Goal: Task Accomplishment & Management: Use online tool/utility

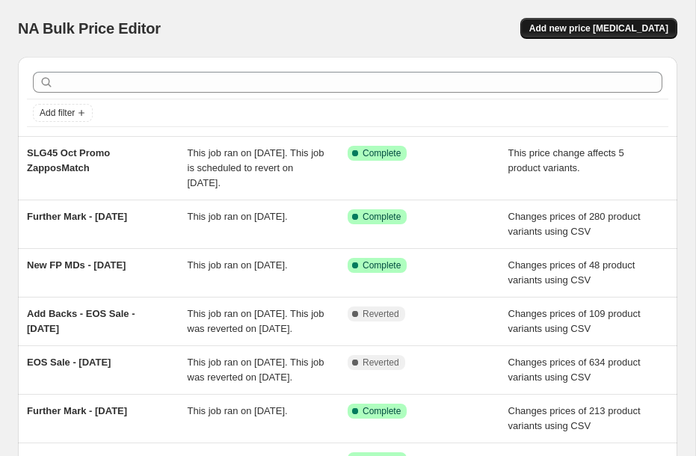
click at [595, 25] on span "Add new price [MEDICAL_DATA]" at bounding box center [598, 28] width 139 height 12
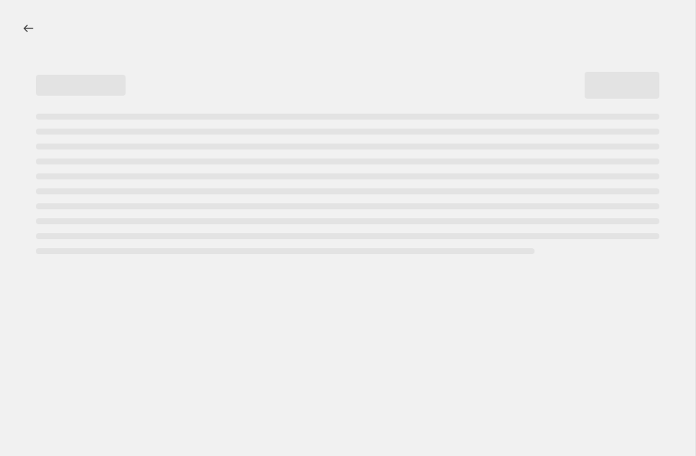
select select "percentage"
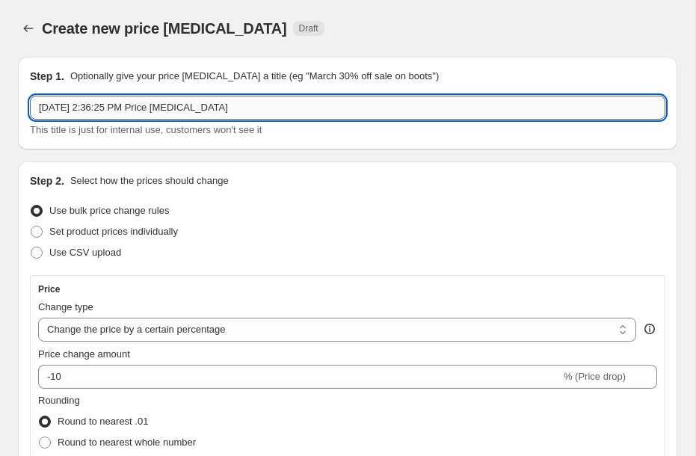
click at [294, 109] on input "[DATE] 2:36:25 PM Price [MEDICAL_DATA]" at bounding box center [347, 108] width 635 height 24
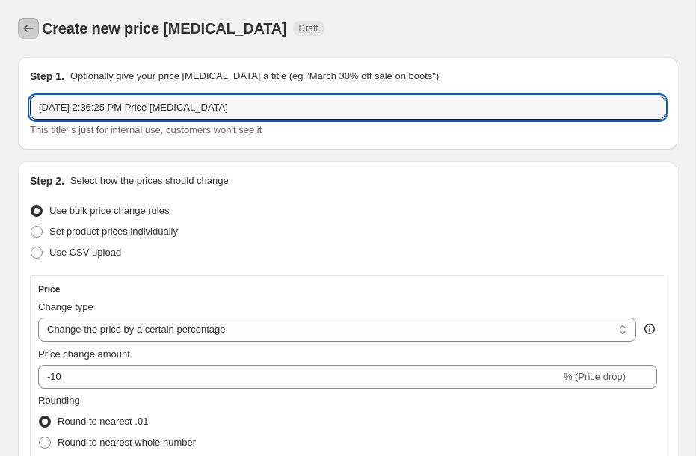
click at [32, 26] on icon "Price change jobs" at bounding box center [28, 28] width 15 height 15
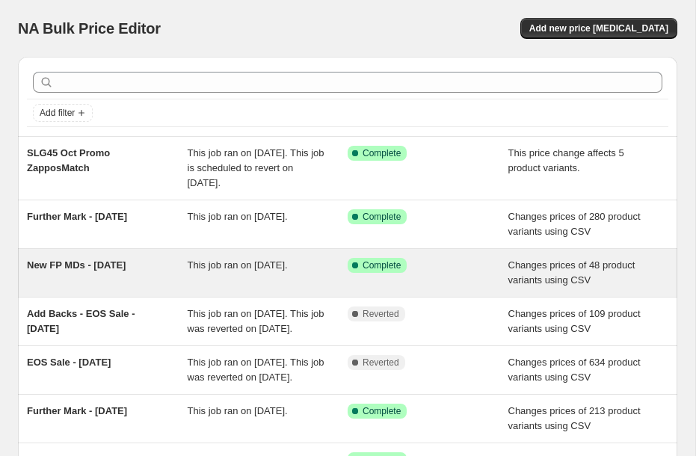
click at [69, 262] on span "New FP MDs - [DATE]" at bounding box center [76, 264] width 99 height 11
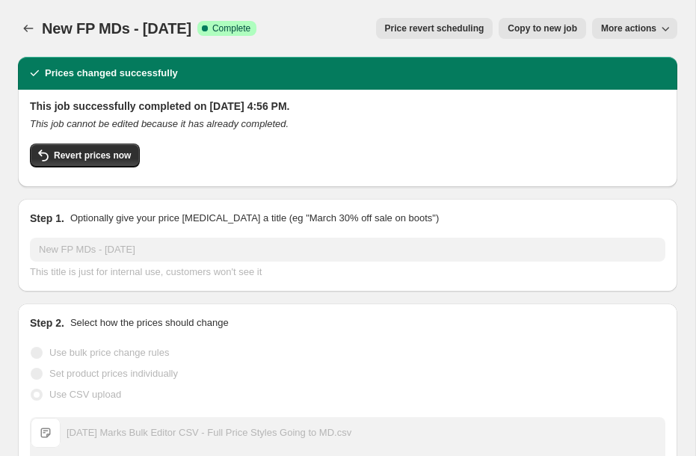
click at [116, 22] on span "New FP MDs - [DATE]" at bounding box center [116, 28] width 149 height 16
copy span "New FP MDs - [DATE]"
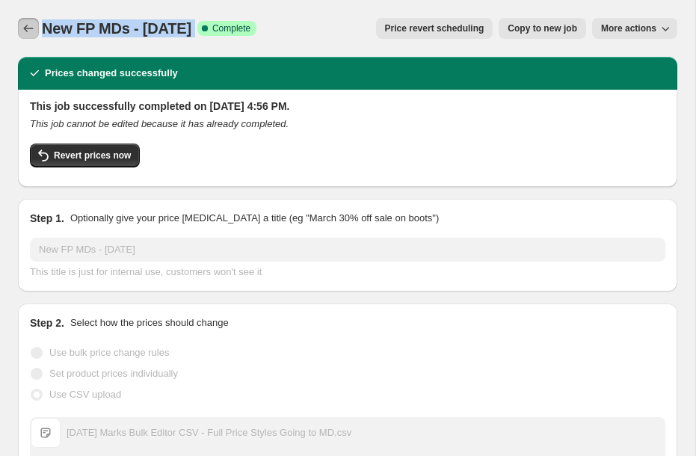
click at [21, 30] on icon "Price change jobs" at bounding box center [28, 28] width 15 height 15
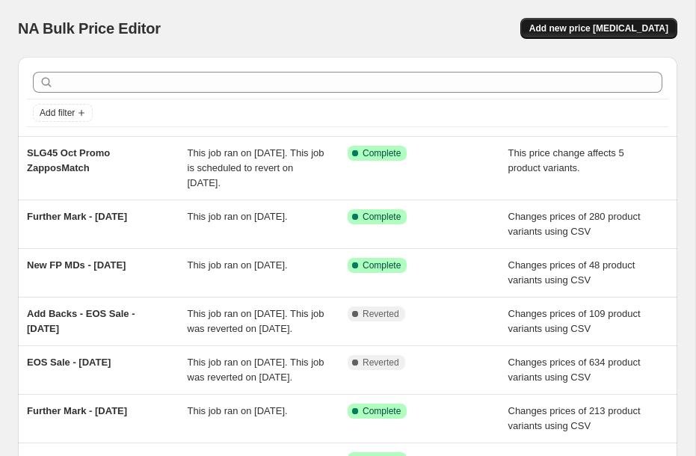
click at [635, 24] on span "Add new price [MEDICAL_DATA]" at bounding box center [598, 28] width 139 height 12
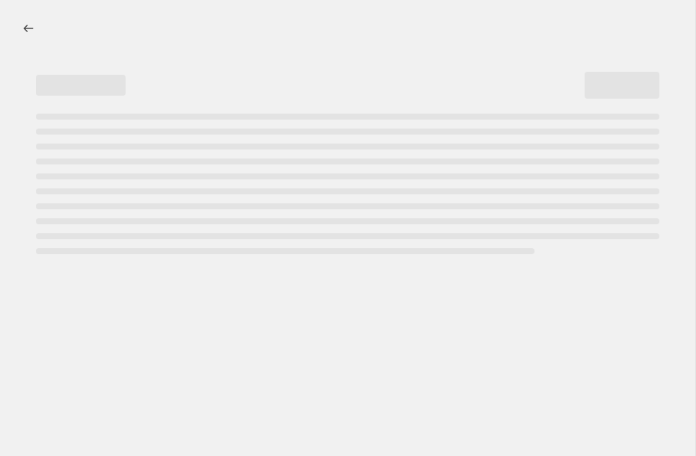
select select "percentage"
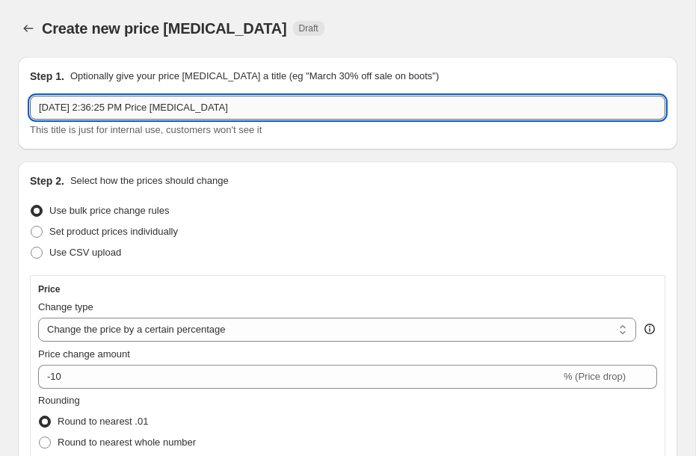
click at [188, 103] on input "[DATE] 2:36:25 PM Price [MEDICAL_DATA]" at bounding box center [347, 108] width 635 height 24
click at [188, 104] on input "[DATE] 2:36:25 PM Price [MEDICAL_DATA]" at bounding box center [347, 108] width 635 height 24
paste input "New FP MDs - [DATE]"
click at [188, 104] on input "[DATE] 2:36:25 PM Price [MEDICAL_DATA]" at bounding box center [347, 108] width 635 height 24
click at [114, 111] on input "New FP MDs - [DATE]" at bounding box center [347, 108] width 635 height 24
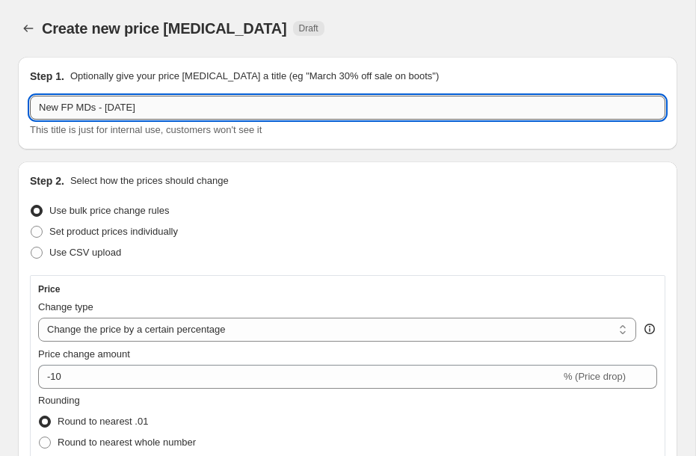
click at [114, 111] on input "New FP MDs - [DATE]" at bounding box center [347, 108] width 635 height 24
click at [137, 111] on input "New FP MDs - [DATE]" at bounding box center [347, 108] width 635 height 24
type input "New FP MDs - [DATE]"
click at [118, 249] on span "Use CSV upload" at bounding box center [85, 252] width 72 height 11
click at [31, 247] on input "Use CSV upload" at bounding box center [31, 247] width 1 height 1
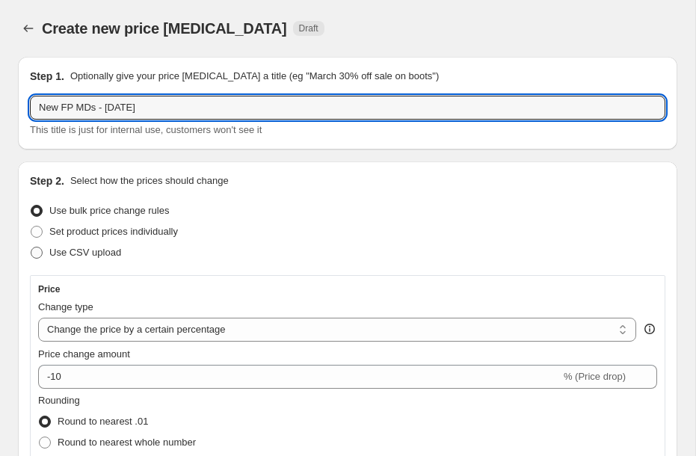
radio input "true"
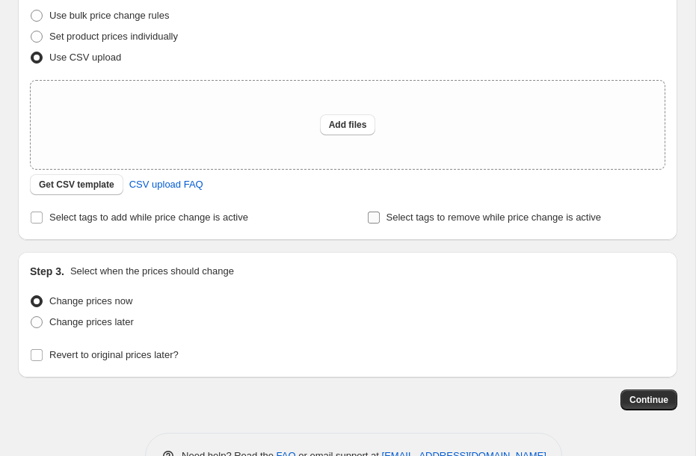
scroll to position [240, 0]
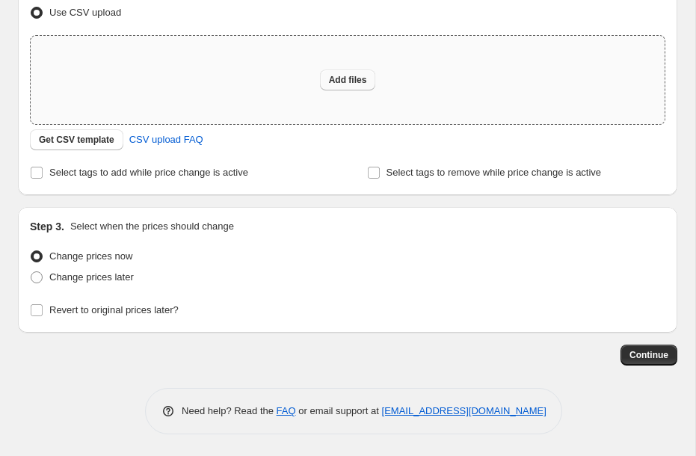
click at [351, 81] on span "Add files" at bounding box center [348, 80] width 38 height 12
click at [348, 80] on span "Add files" at bounding box center [348, 80] width 38 height 12
type input "C:\fakepath\[DATE] Marks Bulk Editor CSV - Full Price Styles Going to Markdown.…"
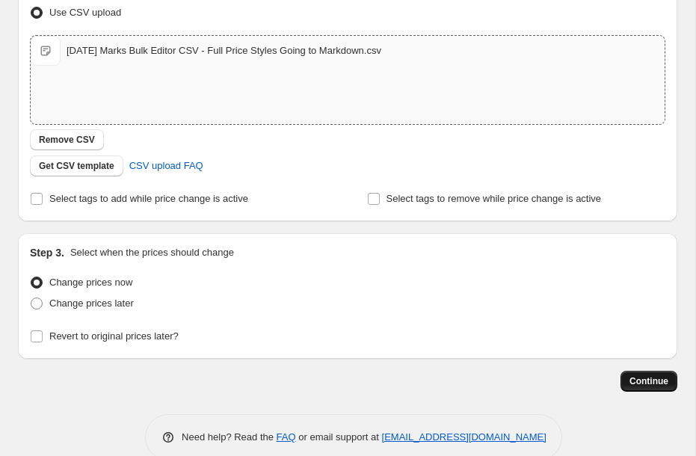
click at [648, 377] on span "Continue" at bounding box center [648, 381] width 39 height 12
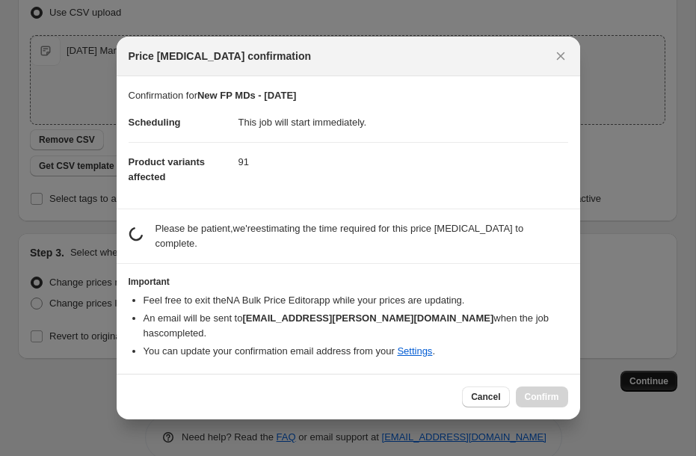
scroll to position [0, 0]
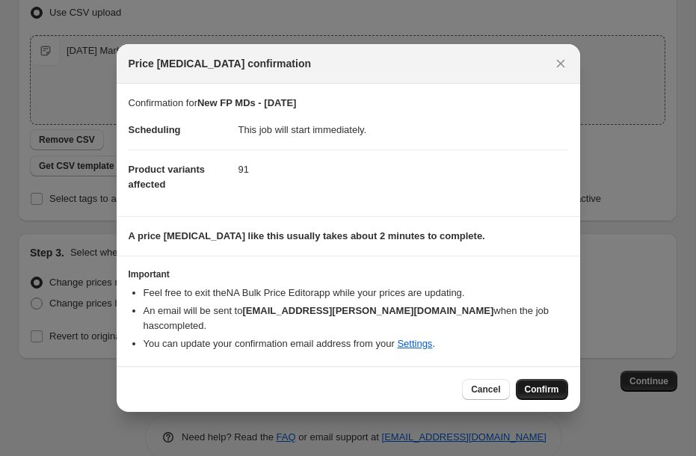
click at [559, 394] on button "Confirm" at bounding box center [541, 389] width 52 height 21
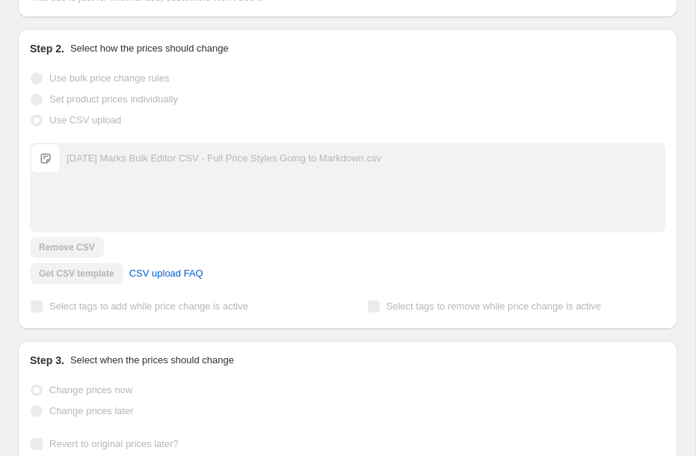
scroll to position [279, 0]
